Goal: Register for event/course

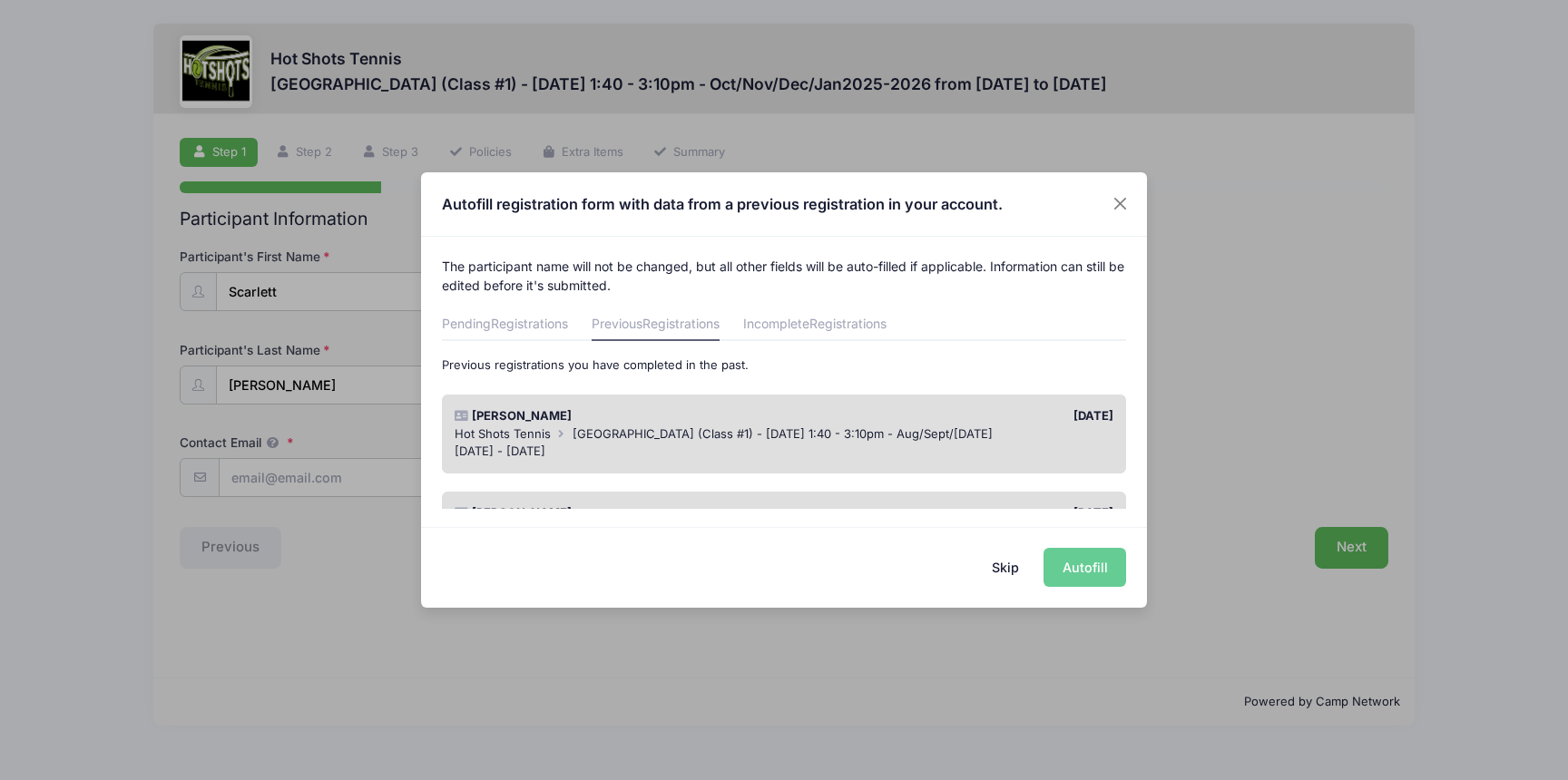
click at [1090, 565] on div "Skip Autofill" at bounding box center [783, 568] width 725 height 81
click at [909, 432] on span "[GEOGRAPHIC_DATA] (Class #1) - [DATE] 1:40 - 3:10pm - Aug/Sept/[DATE]" at bounding box center [782, 433] width 420 height 14
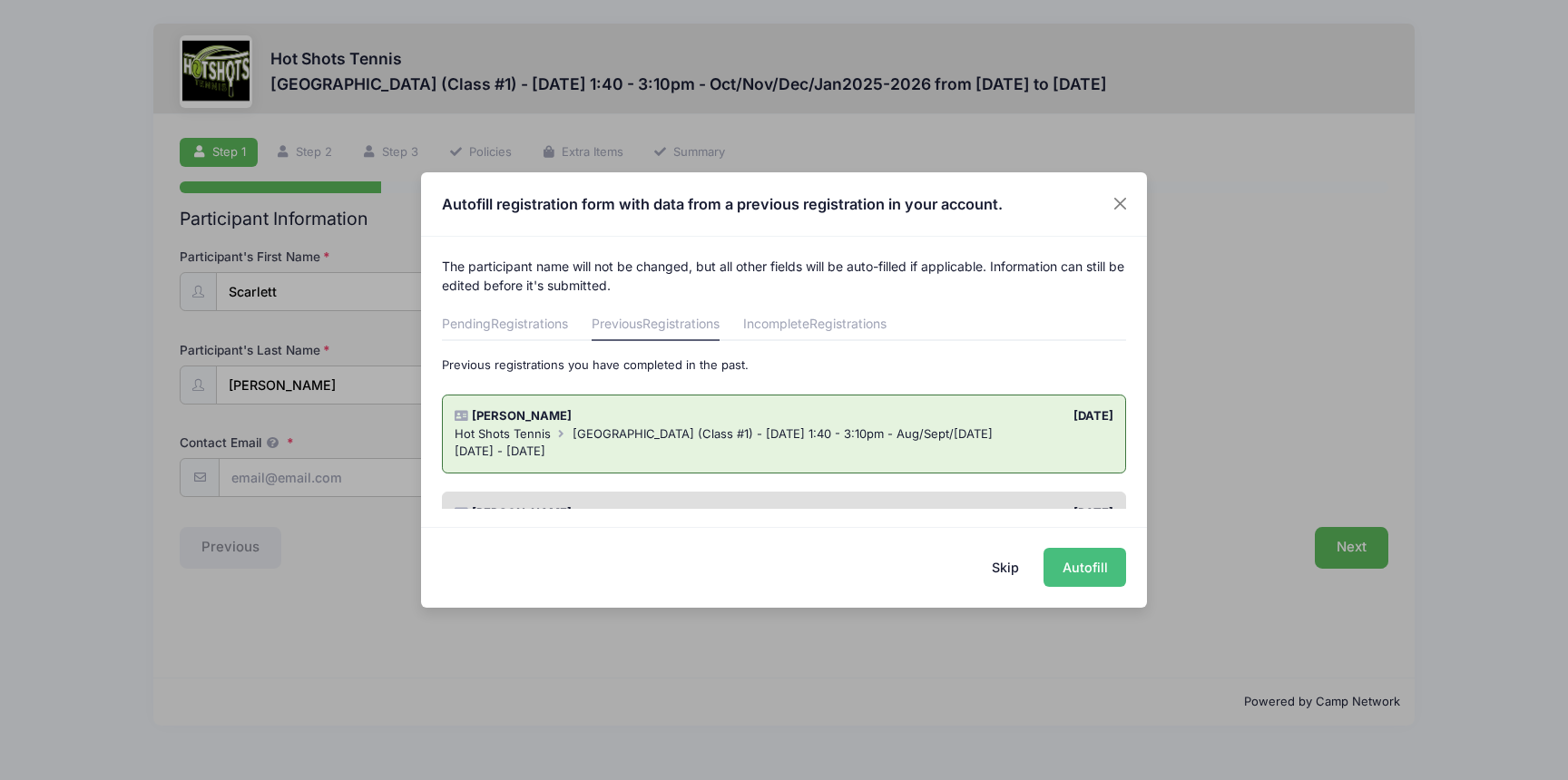
click at [1095, 561] on button "Autofill" at bounding box center [1085, 567] width 83 height 39
type input "[EMAIL_ADDRESS][DOMAIN_NAME]"
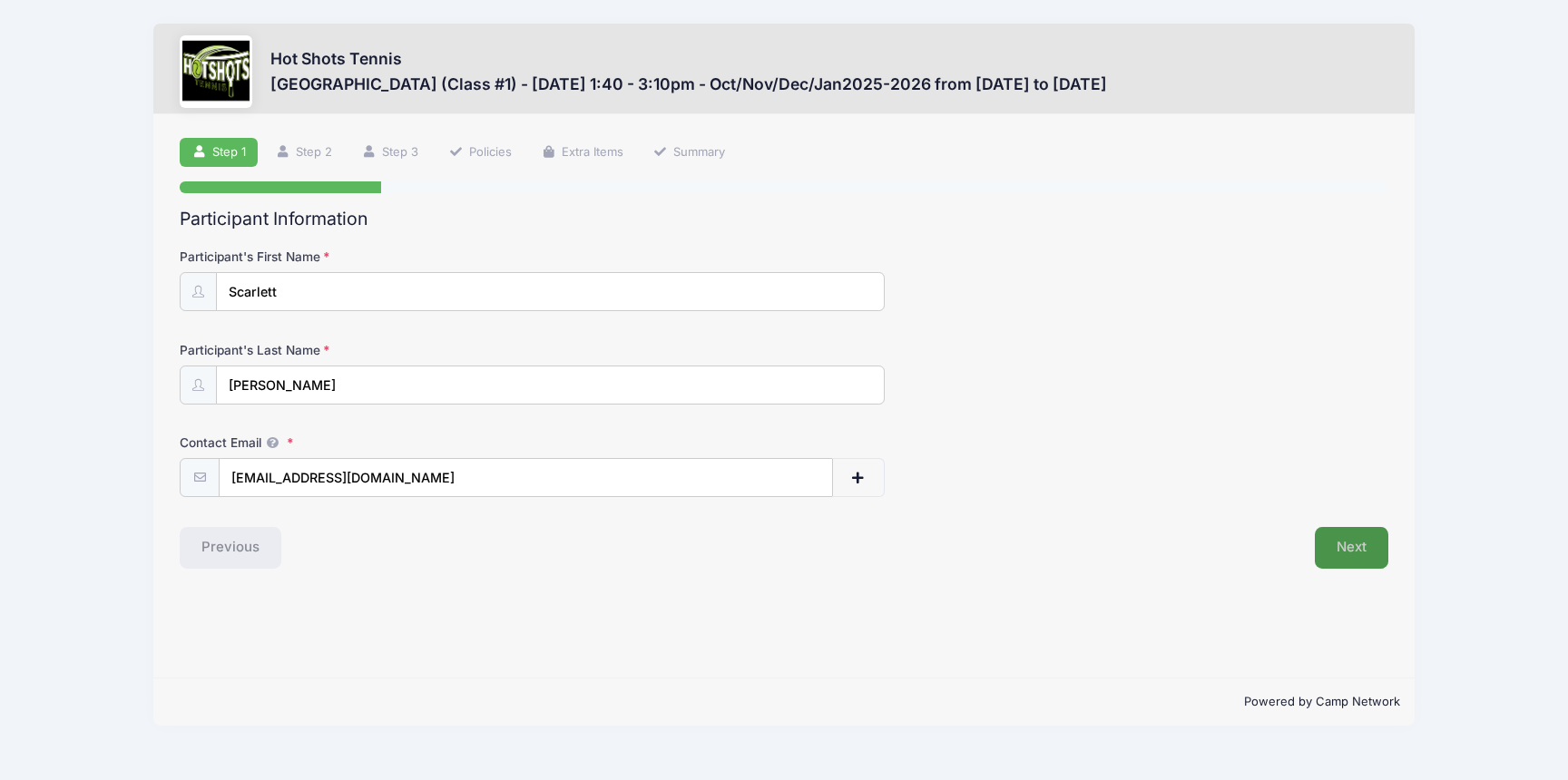
click at [1355, 545] on button "Next" at bounding box center [1351, 548] width 73 height 41
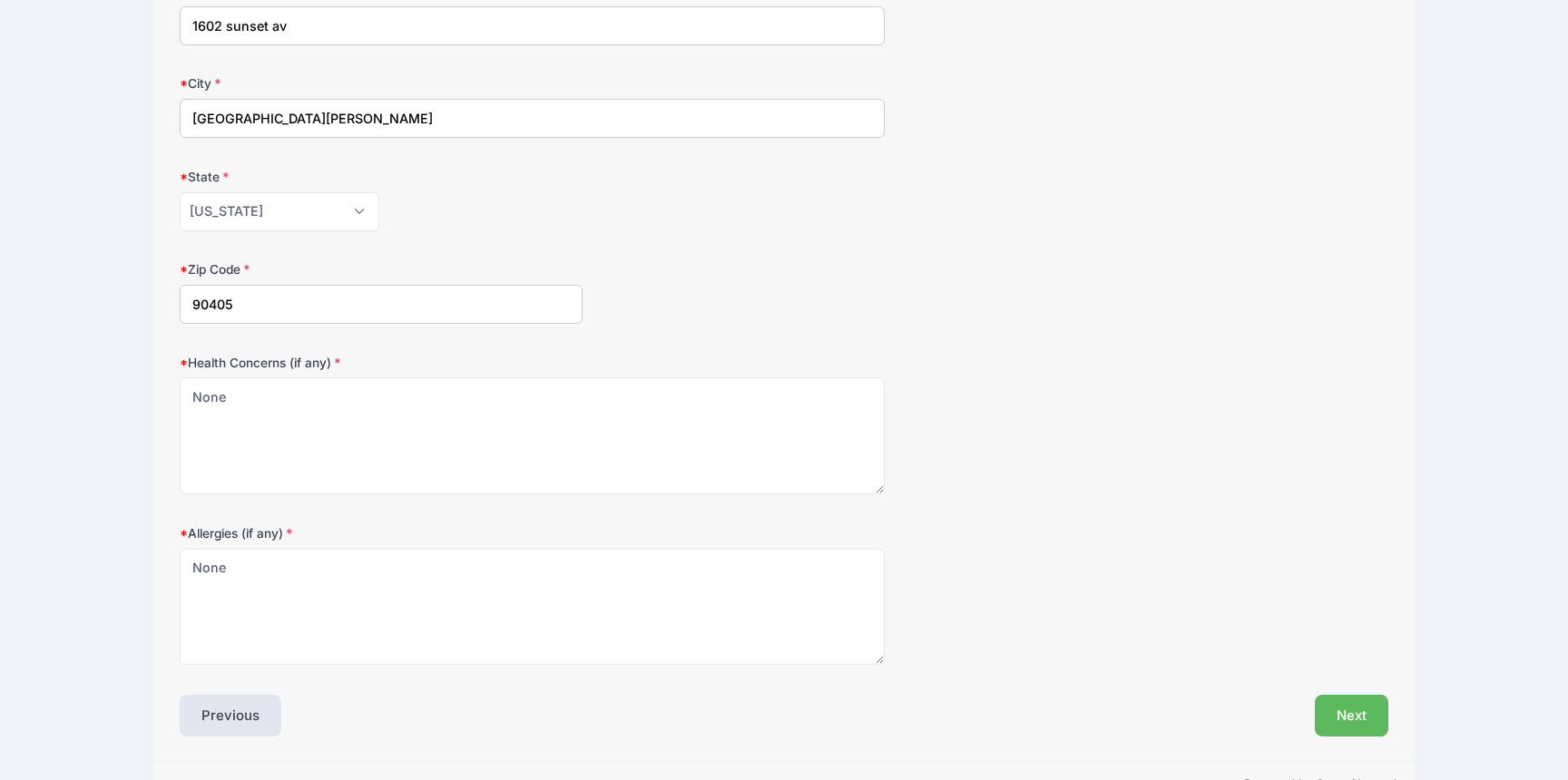
scroll to position [410, 0]
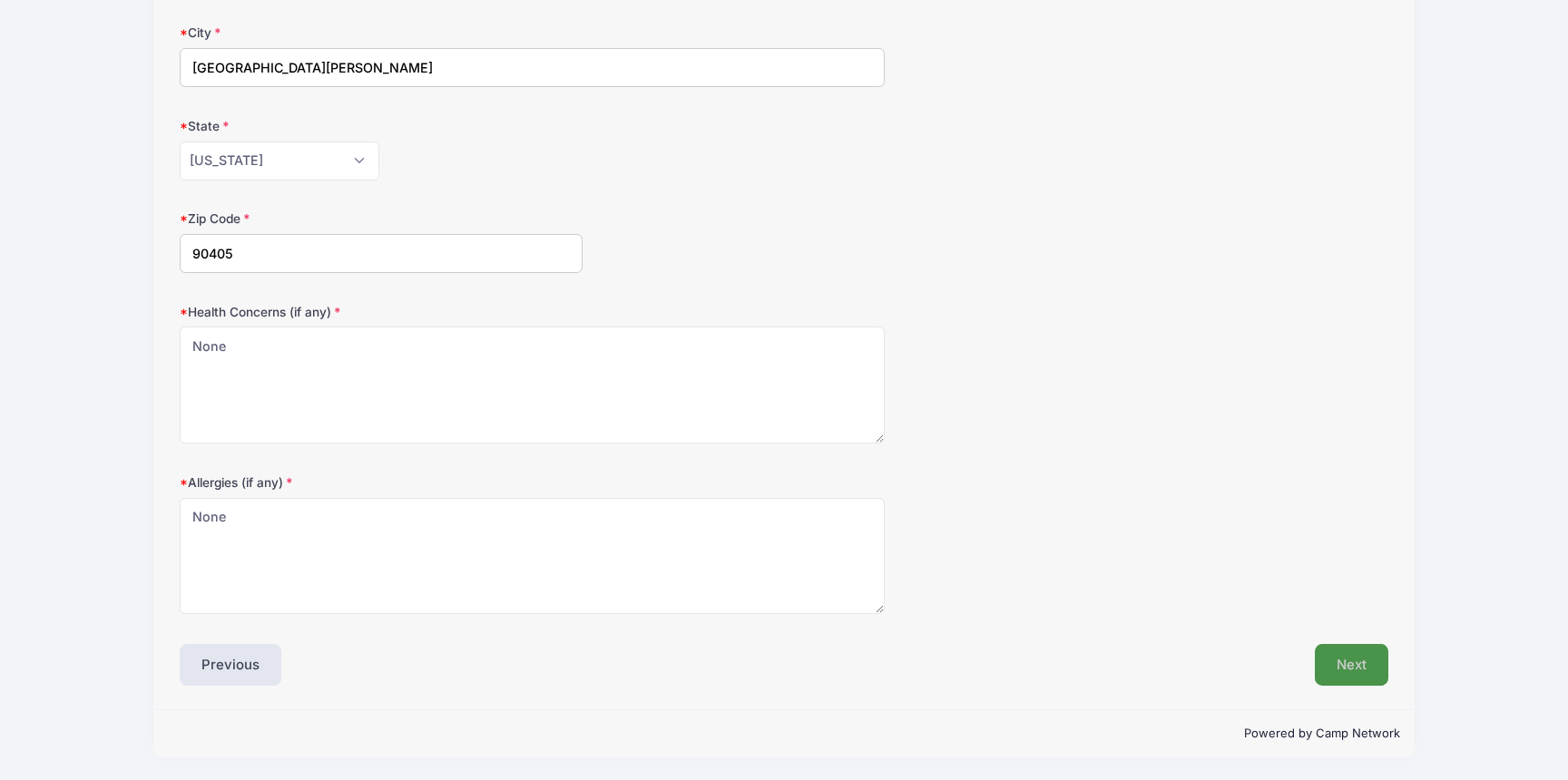
click at [1351, 666] on button "Next" at bounding box center [1351, 664] width 73 height 41
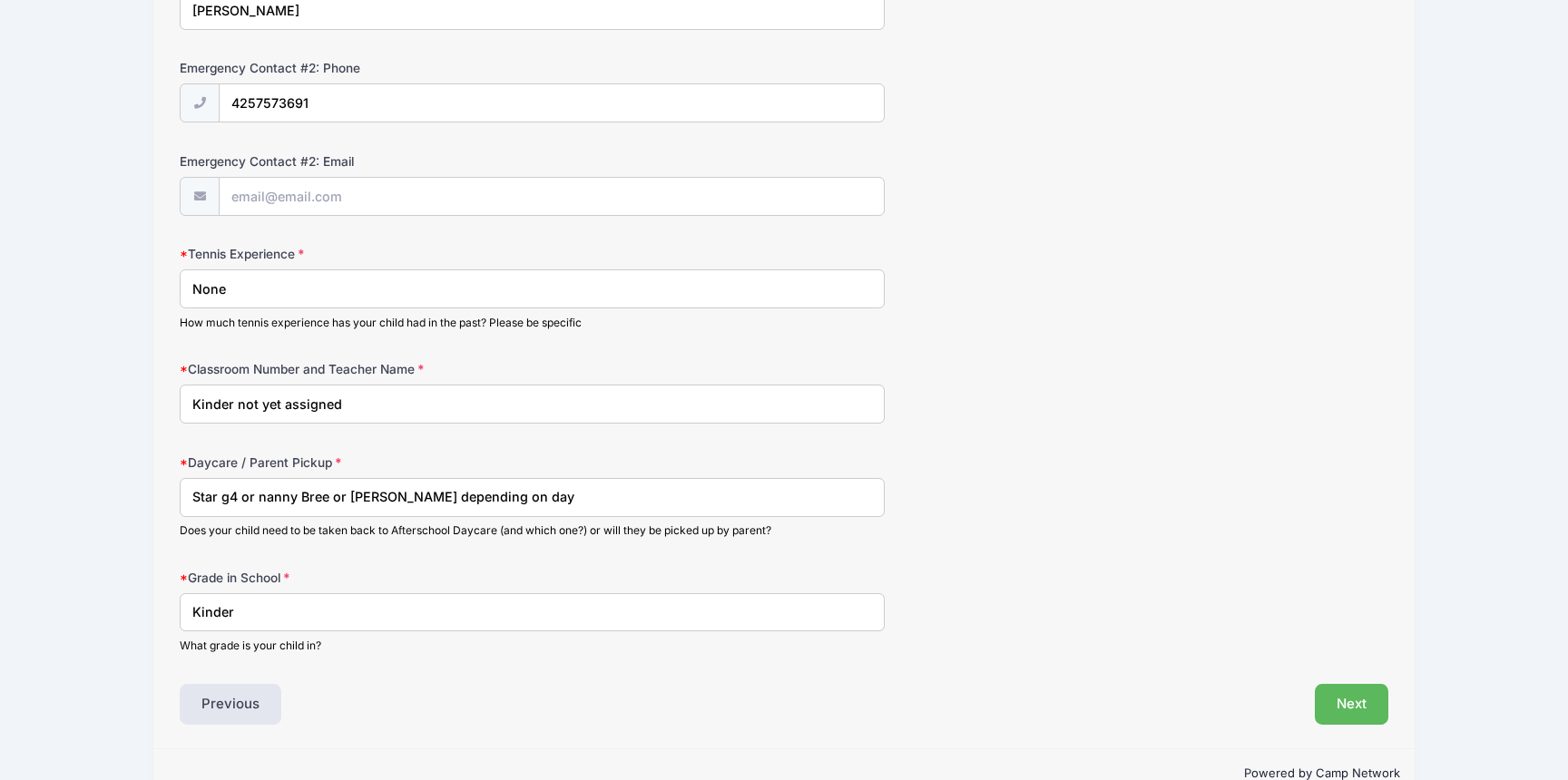
scroll to position [840, 0]
drag, startPoint x: 433, startPoint y: 406, endPoint x: 236, endPoint y: 404, distance: 197.0
click at [236, 404] on input "Kinder not yet assigned" at bounding box center [532, 402] width 705 height 39
type input "Kinder room 44 Ms. Orrison / Ms. Weinstein"
click at [219, 504] on input "Star g4 or nanny Bree or Laura Gayfullina depending on day" at bounding box center [532, 497] width 705 height 39
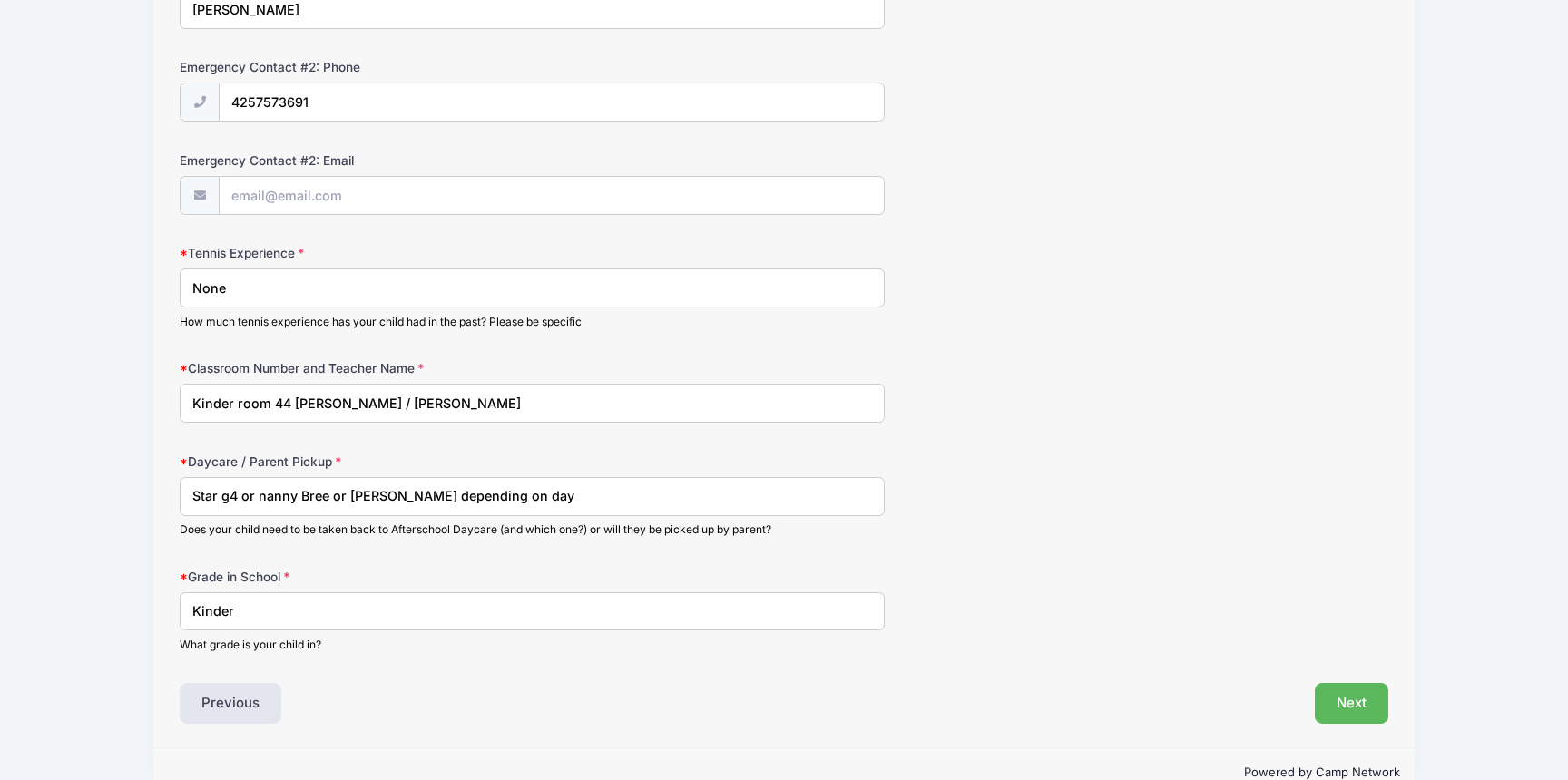
click at [329, 494] on input "Star g4 or nanny Bree or Laura Gayfullina depending on day" at bounding box center [532, 497] width 705 height 39
type input "Star g4 or nanny Bree Calkins or Laura Gayfullina depending on day"
click at [459, 598] on input "Kinder" at bounding box center [532, 612] width 705 height 39
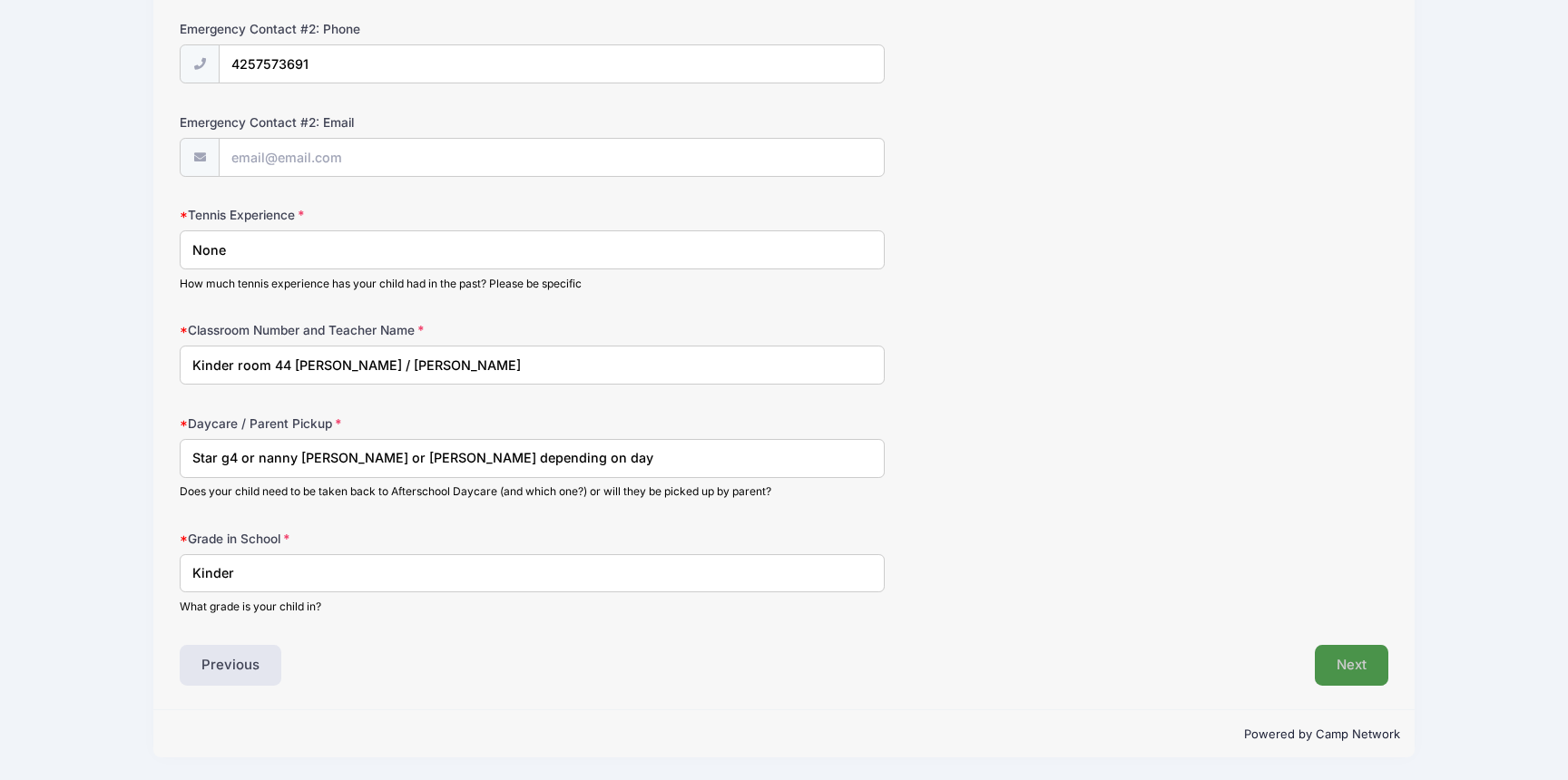
click at [1330, 660] on button "Next" at bounding box center [1351, 665] width 73 height 41
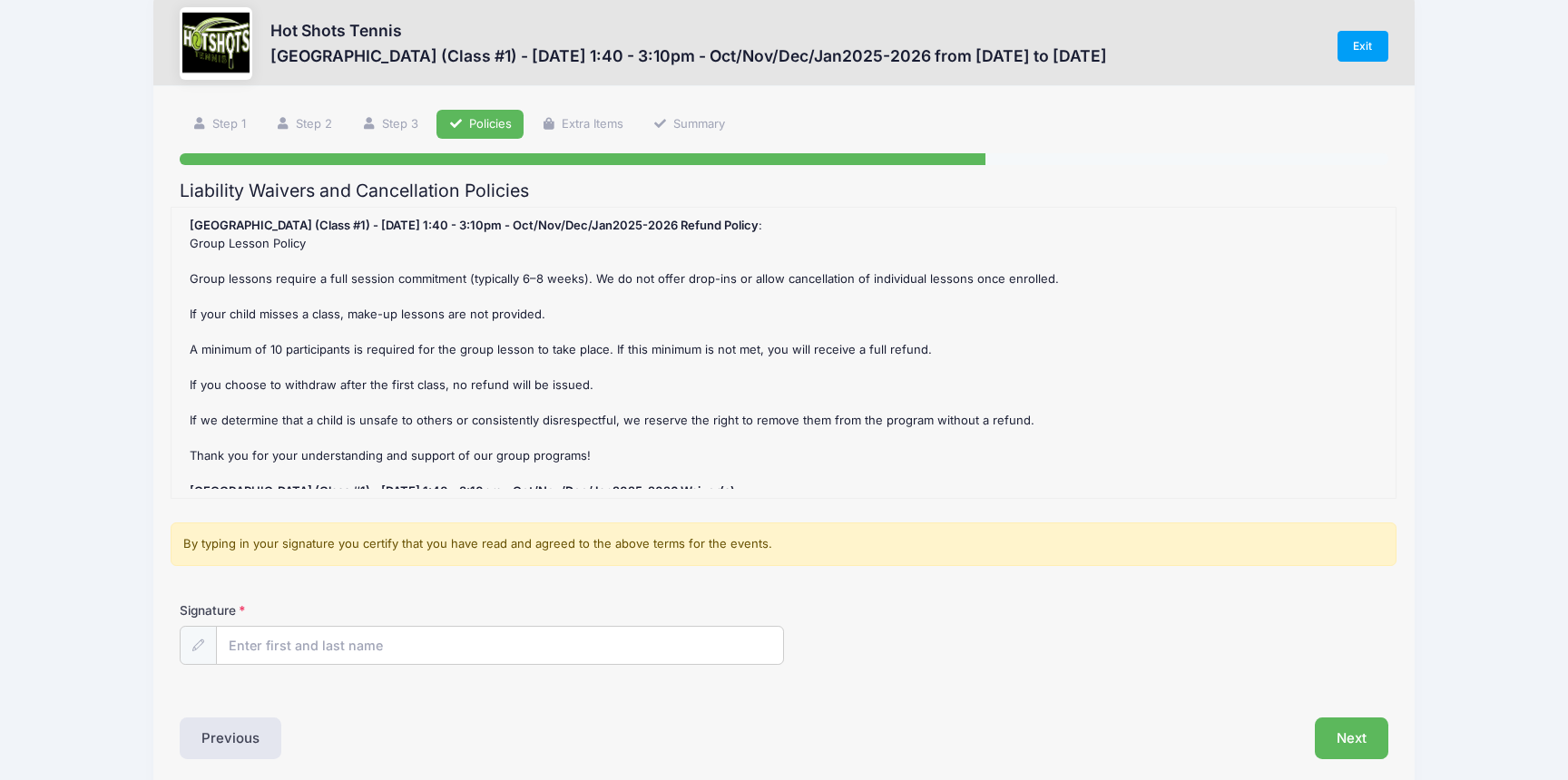
scroll to position [0, 0]
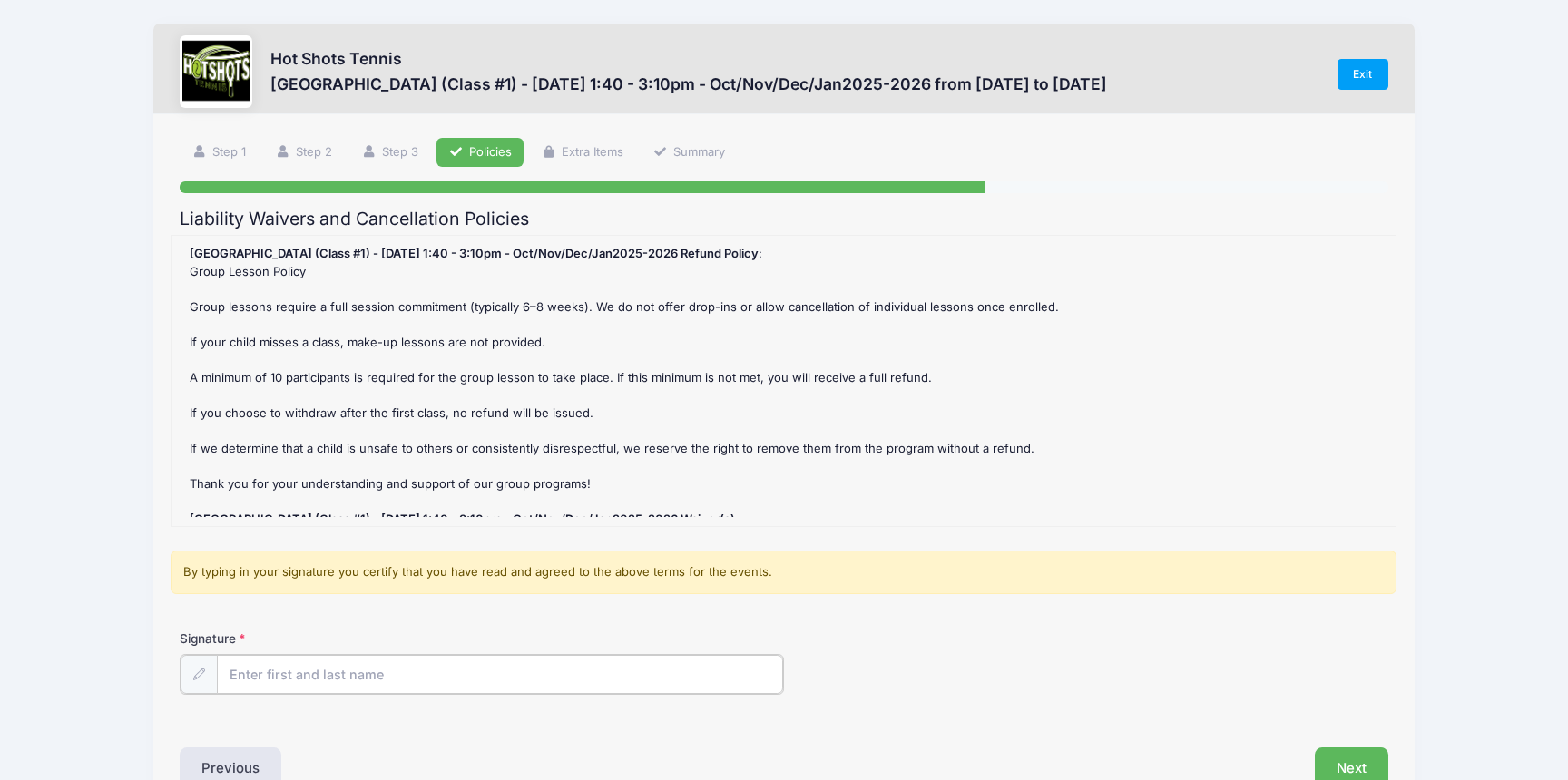
click at [667, 691] on div "Signature" at bounding box center [784, 676] width 1226 height 94
type input "Brooke Hanson"
click at [1019, 649] on div "Signature Brooke Hanson" at bounding box center [784, 661] width 1209 height 63
click at [1344, 758] on button "Next" at bounding box center [1351, 766] width 73 height 41
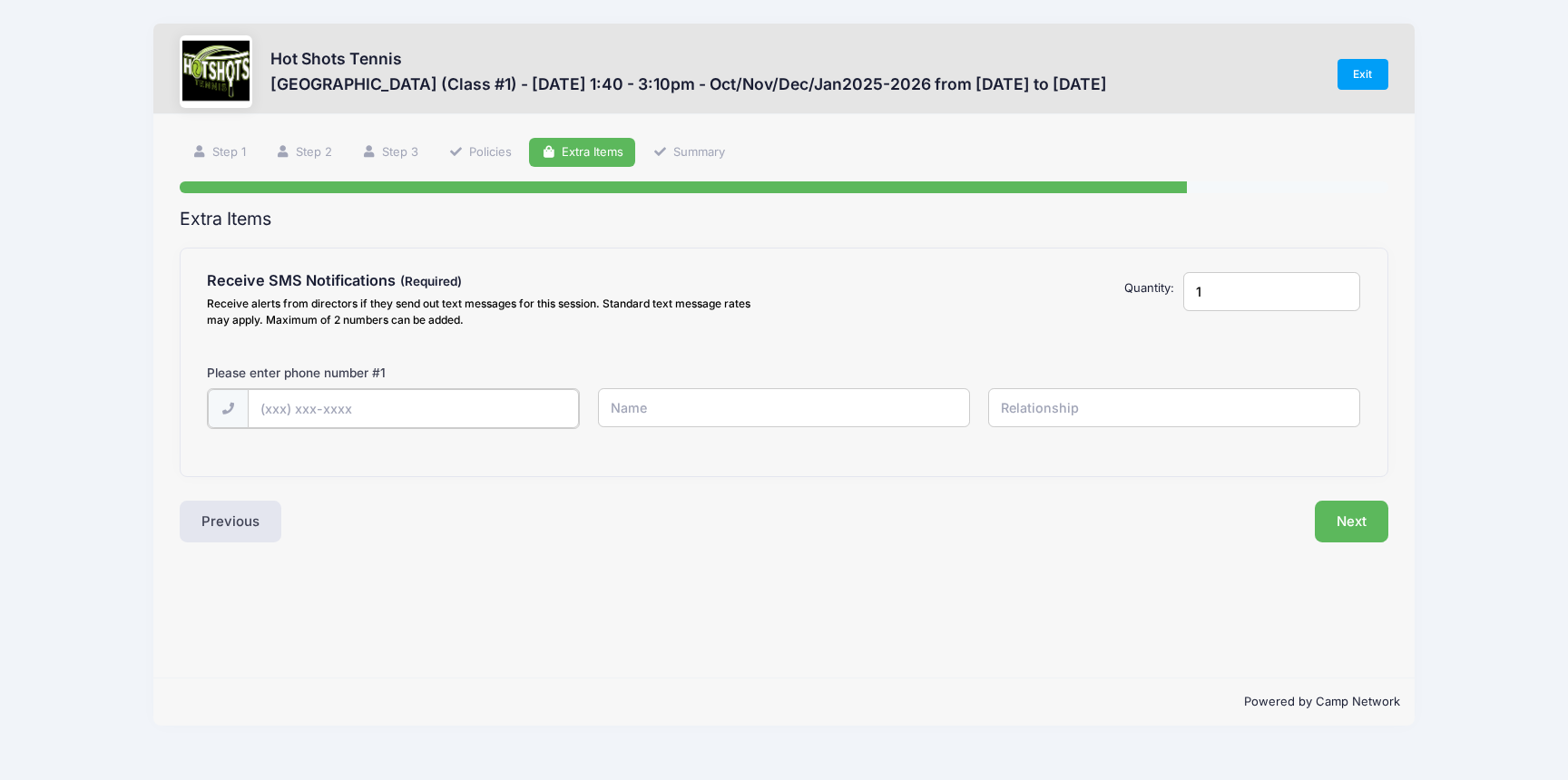
click at [431, 408] on input "text" at bounding box center [413, 408] width 331 height 39
type input "(310) 890-4279"
type input "brooke hanson"
type input "mom"
click at [1362, 528] on button "Next" at bounding box center [1351, 519] width 73 height 41
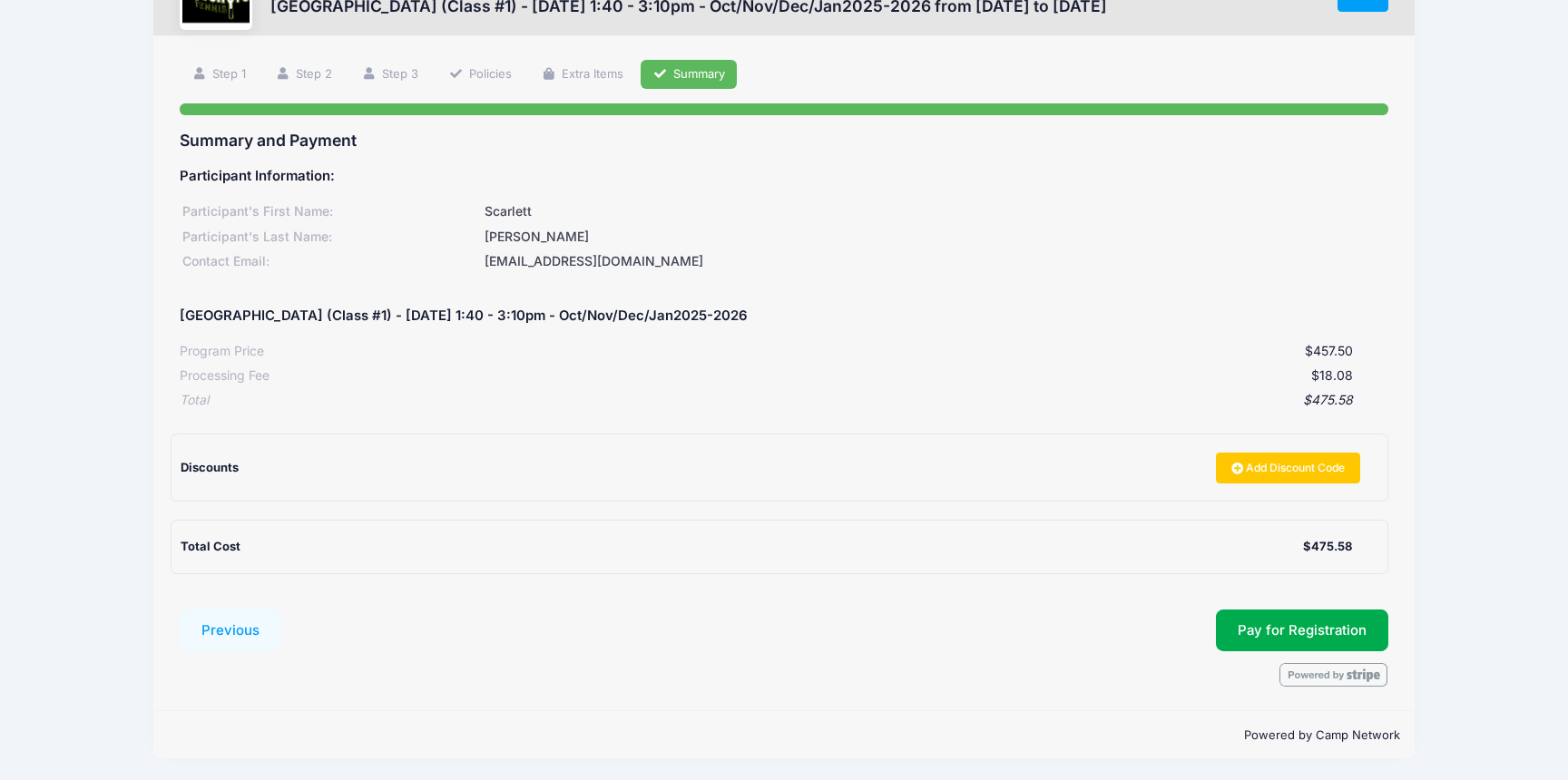
scroll to position [80, 0]
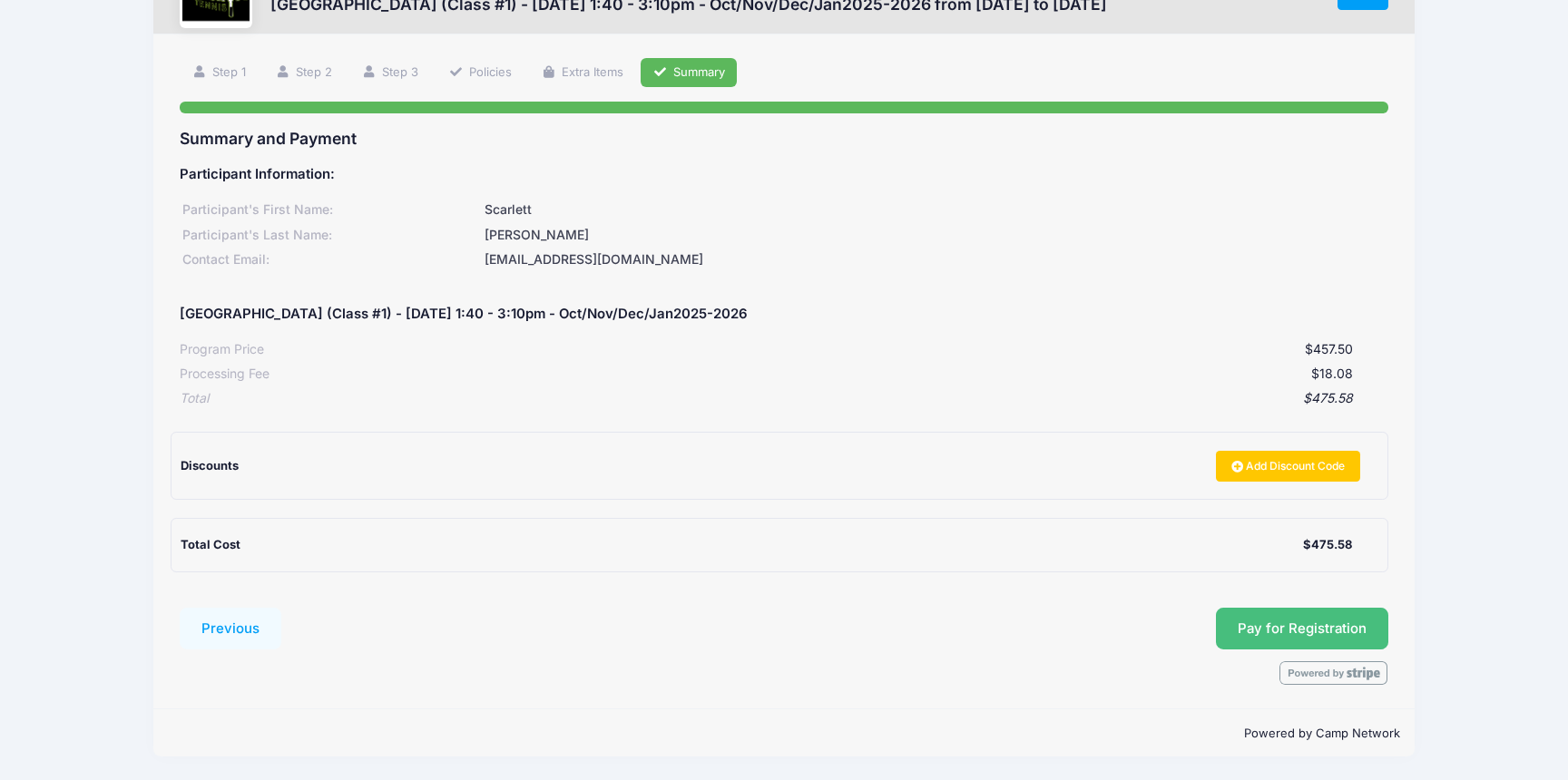
click at [1261, 636] on button "Pay for Registration" at bounding box center [1301, 628] width 172 height 41
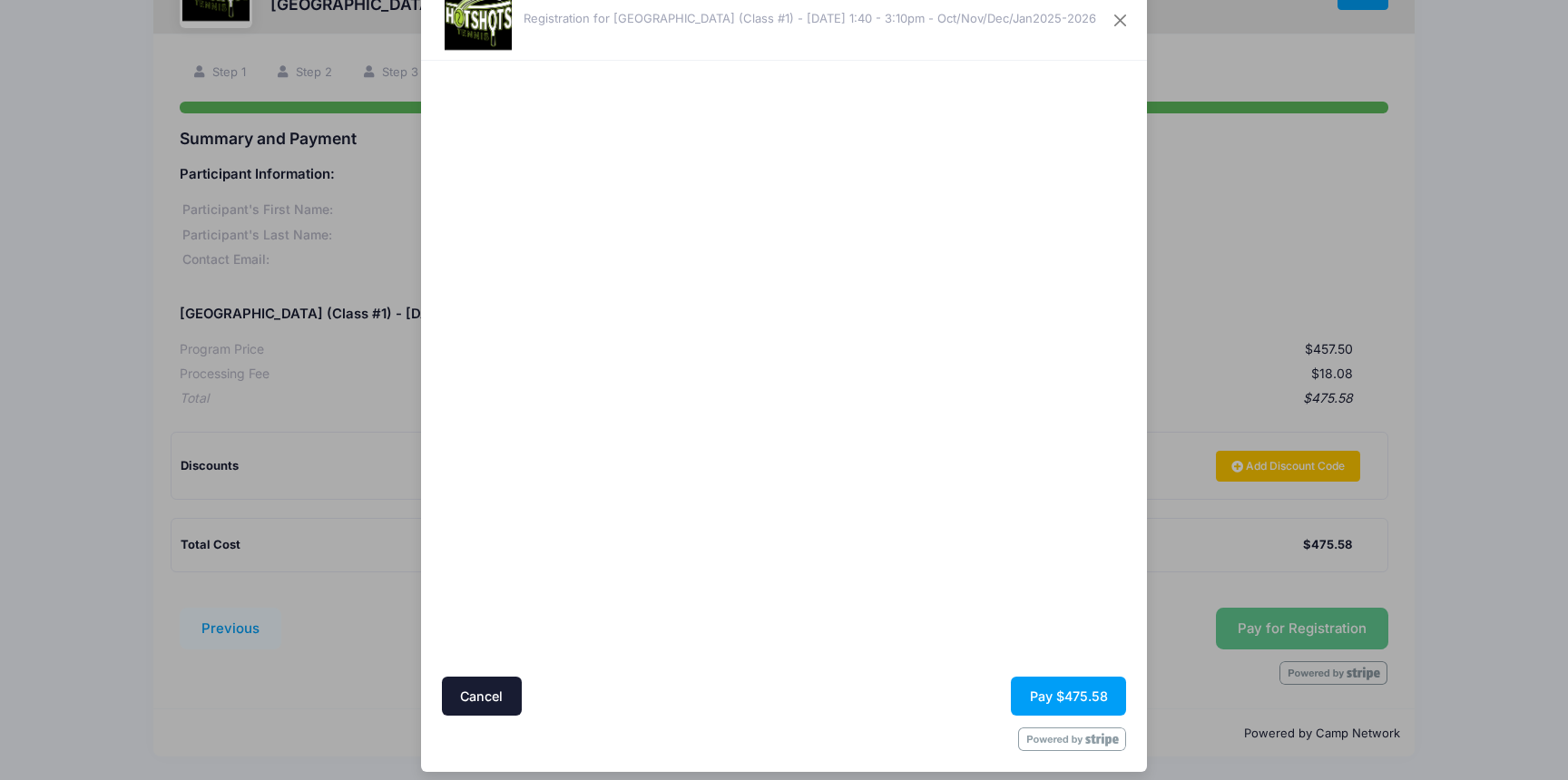
scroll to position [69, 0]
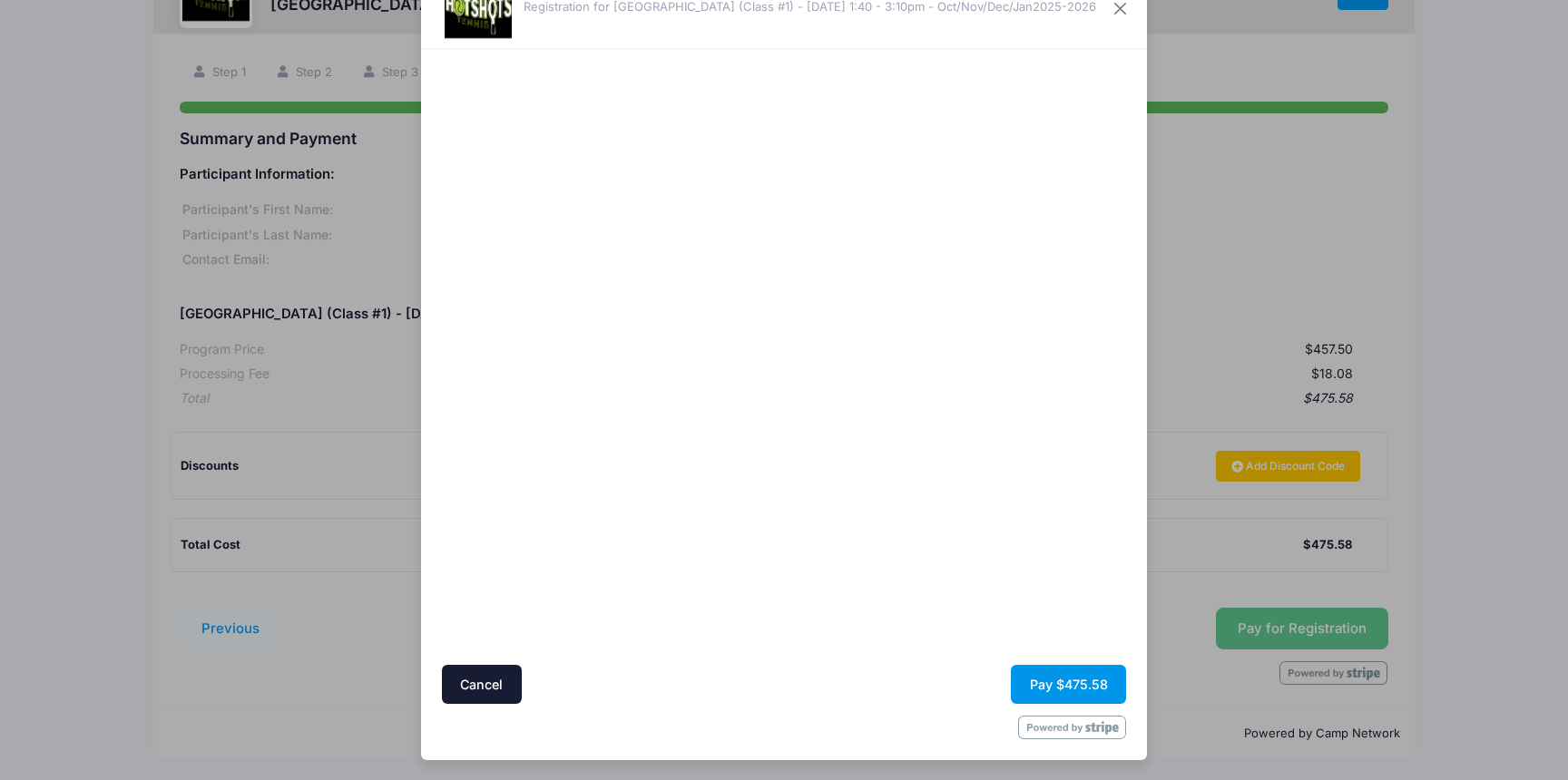
click at [1078, 689] on button "Pay $475.58" at bounding box center [1068, 684] width 115 height 39
